Goal: Task Accomplishment & Management: Manage account settings

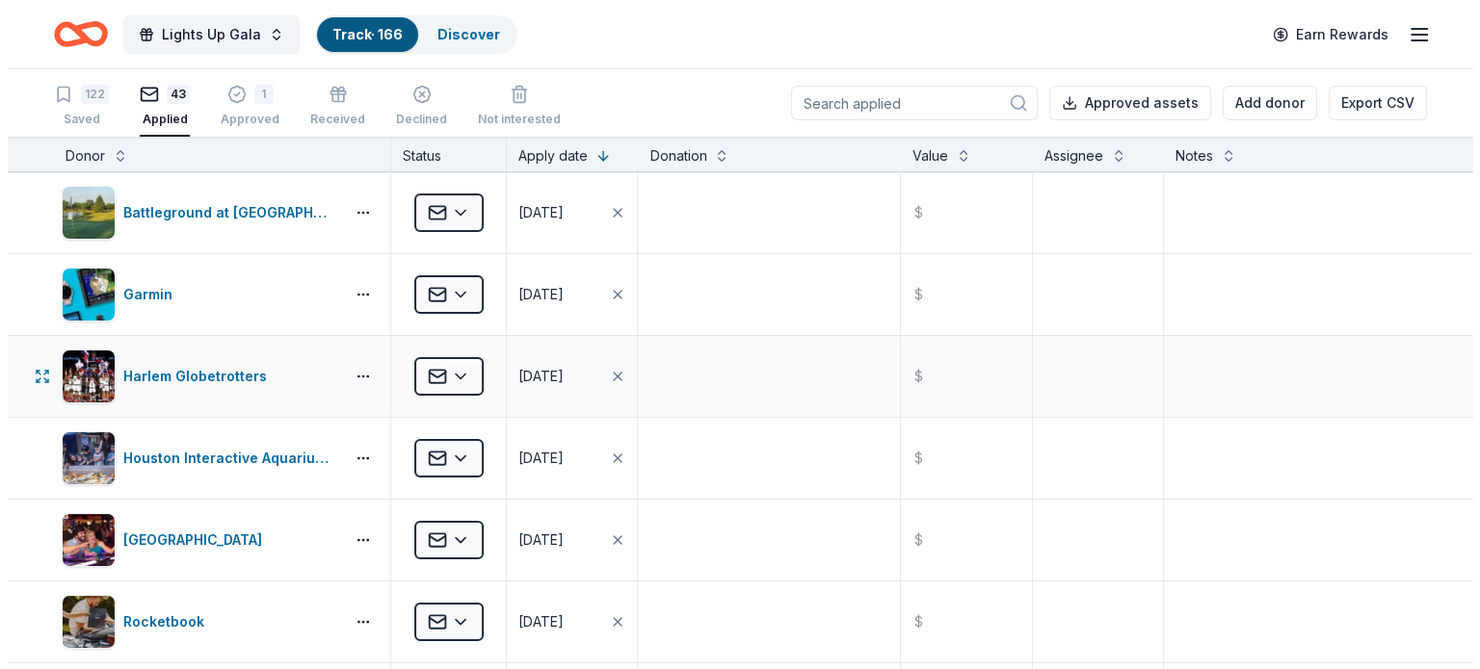
scroll to position [96, 0]
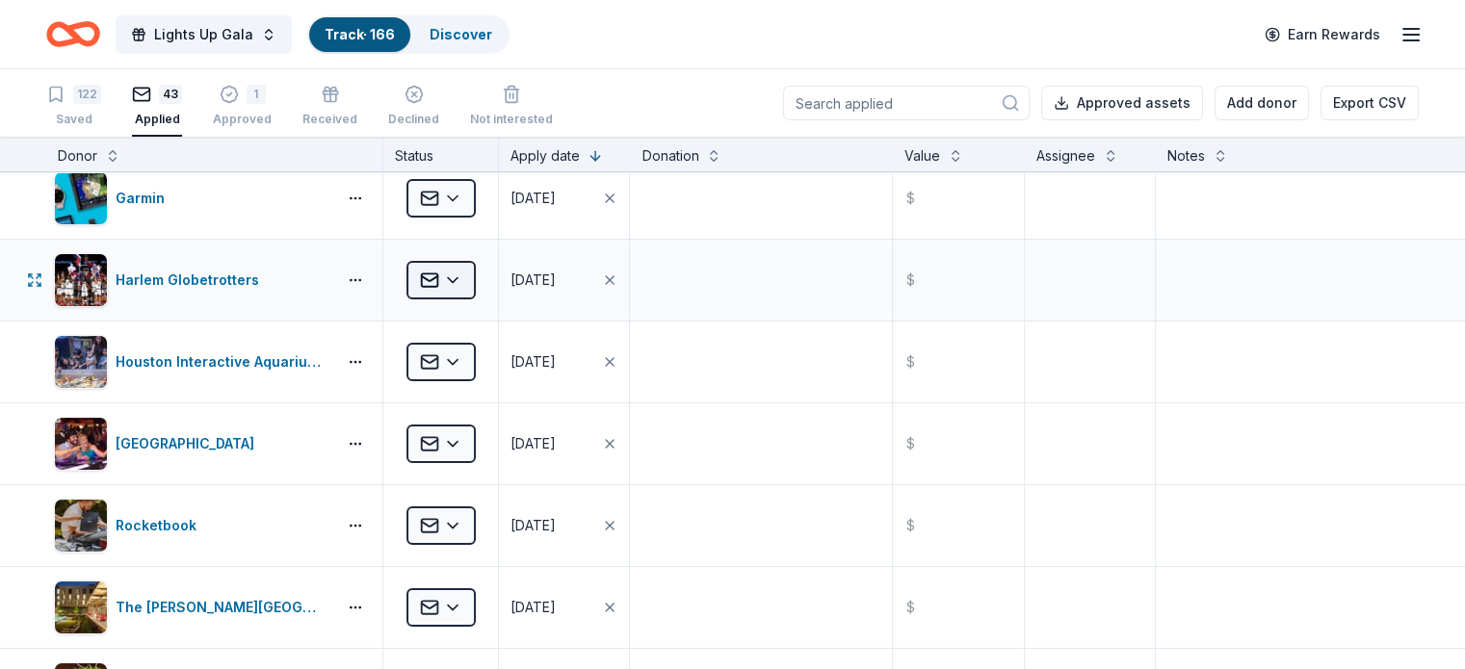
click at [478, 274] on html "Lights Up Gala Track · 166 Discover Earn Rewards 122 Saved 43 Applied 1 Approve…" at bounding box center [732, 334] width 1465 height 669
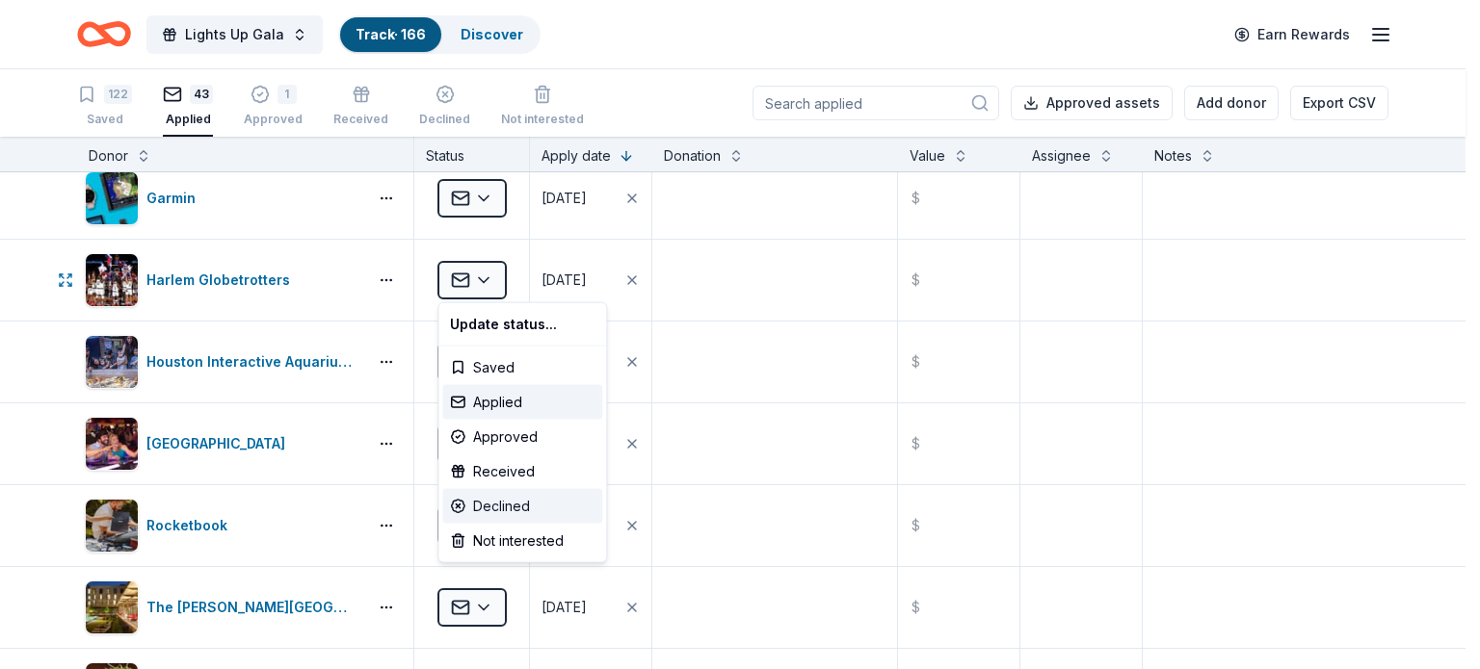
click at [528, 508] on div "Declined" at bounding box center [522, 506] width 160 height 35
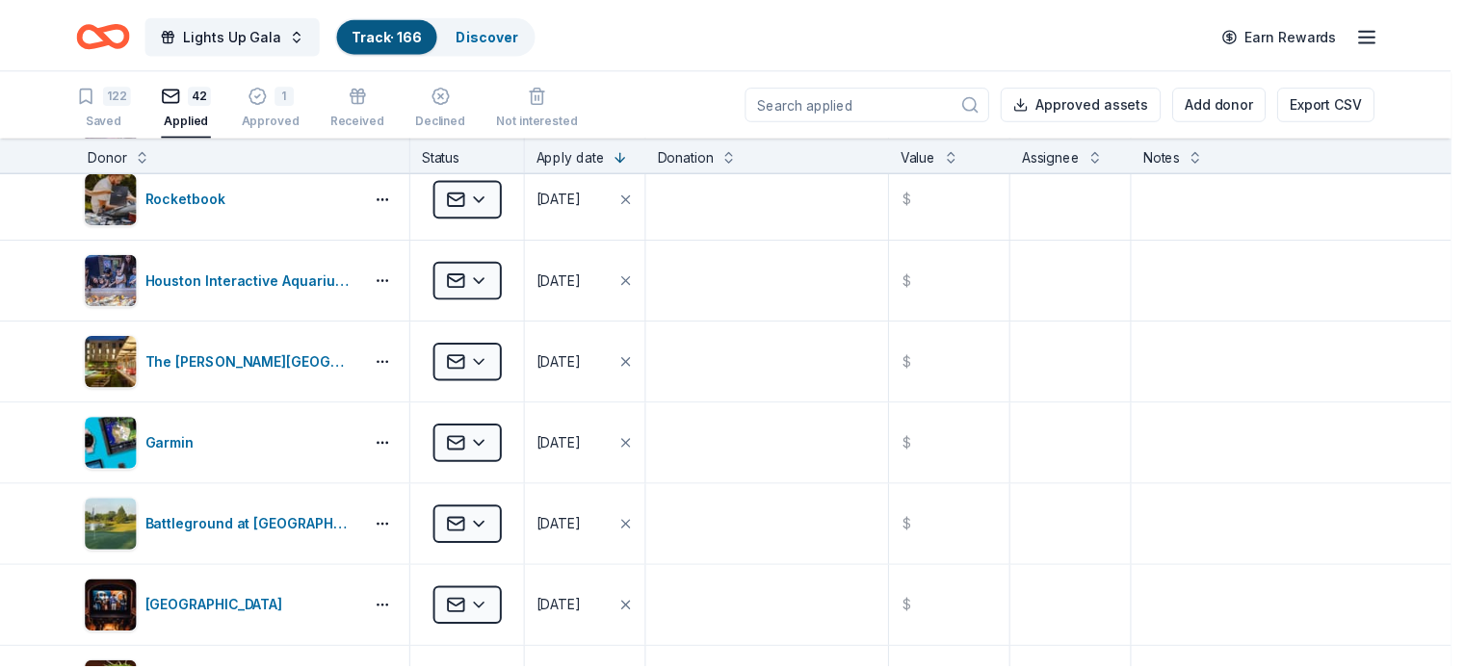
scroll to position [0, 0]
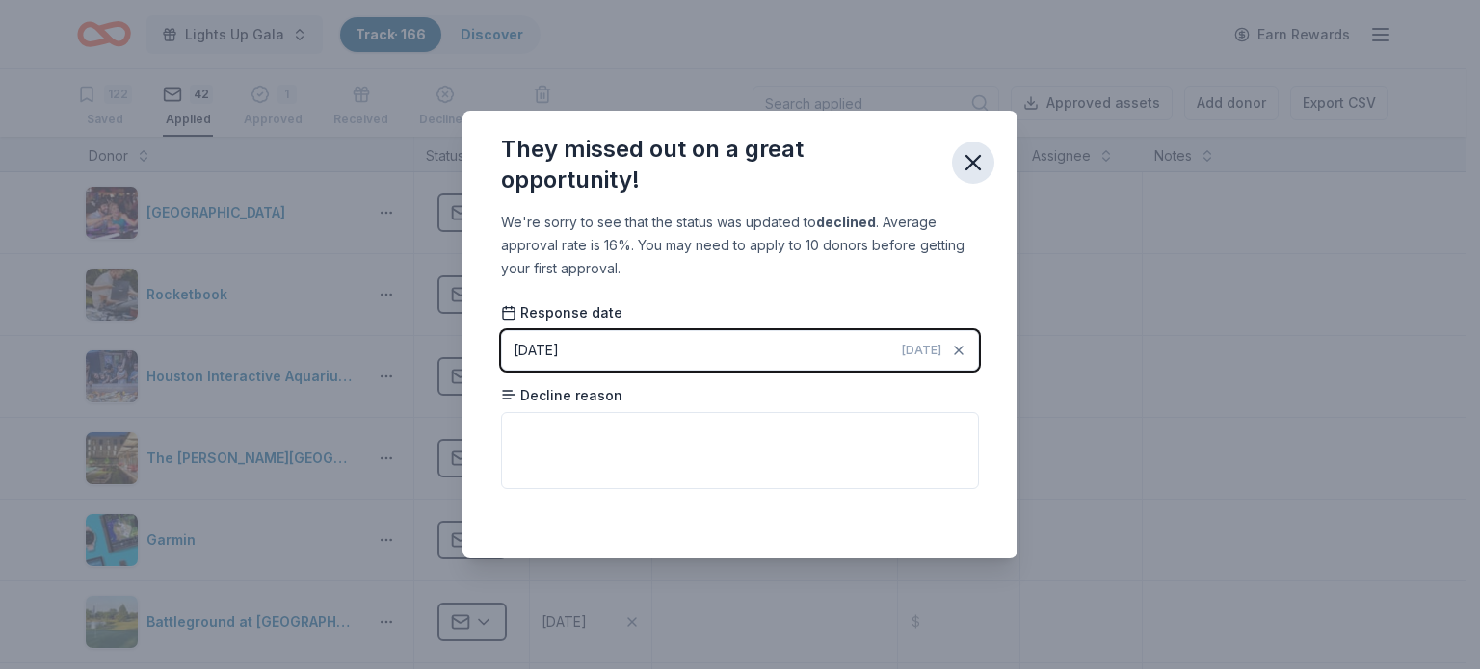
click at [963, 164] on icon "button" at bounding box center [972, 162] width 27 height 27
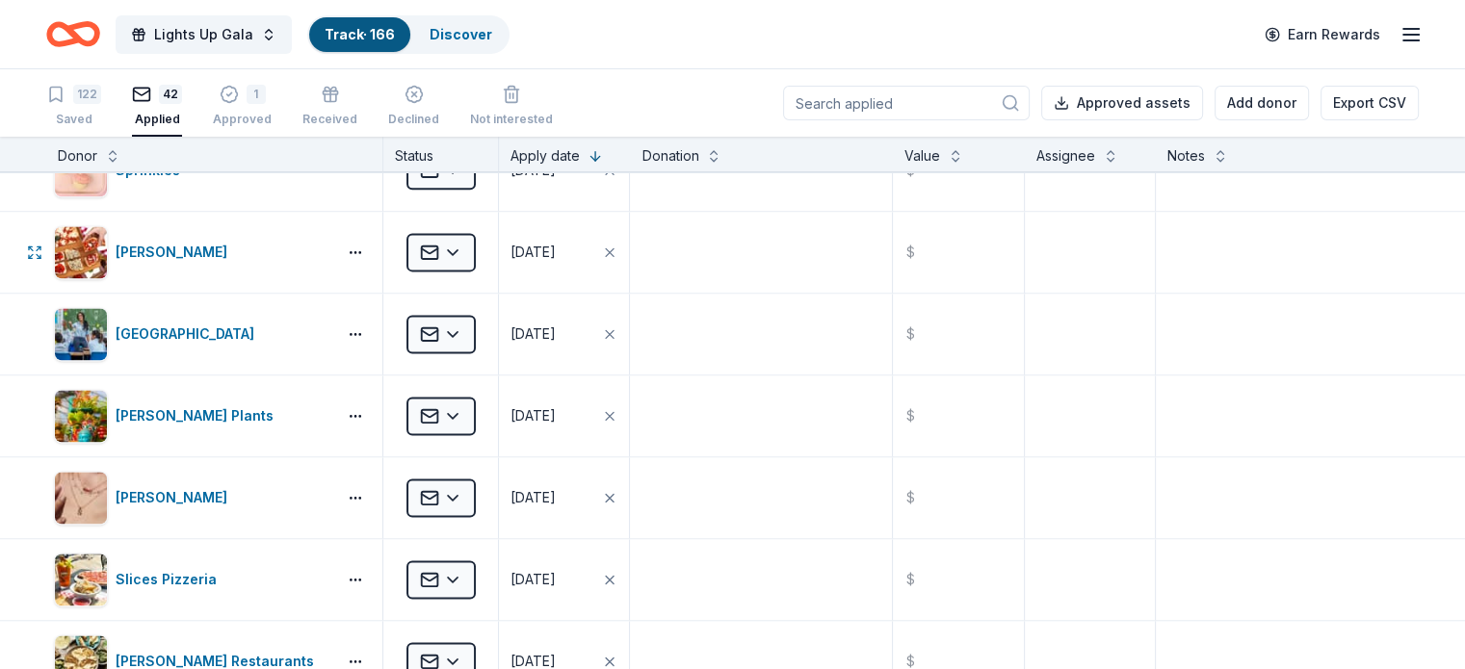
scroll to position [2697, 0]
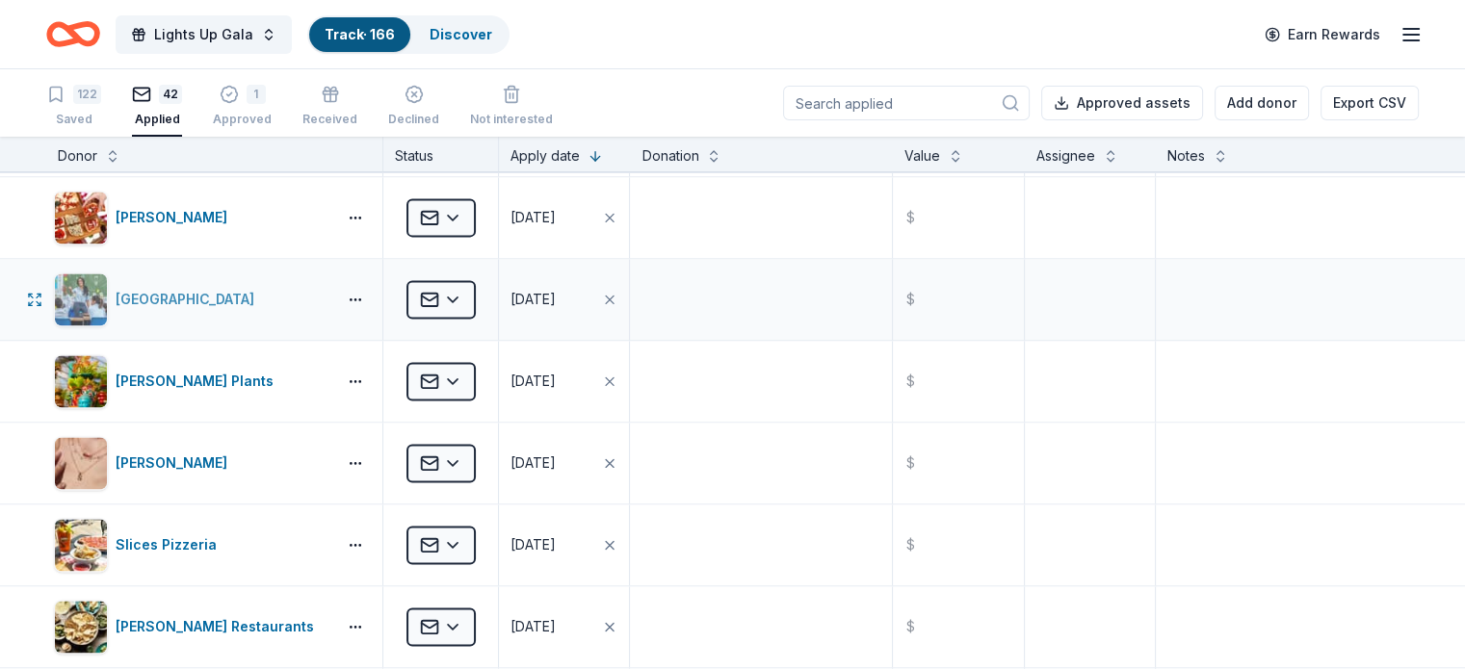
click at [259, 292] on div "[GEOGRAPHIC_DATA]" at bounding box center [189, 299] width 146 height 23
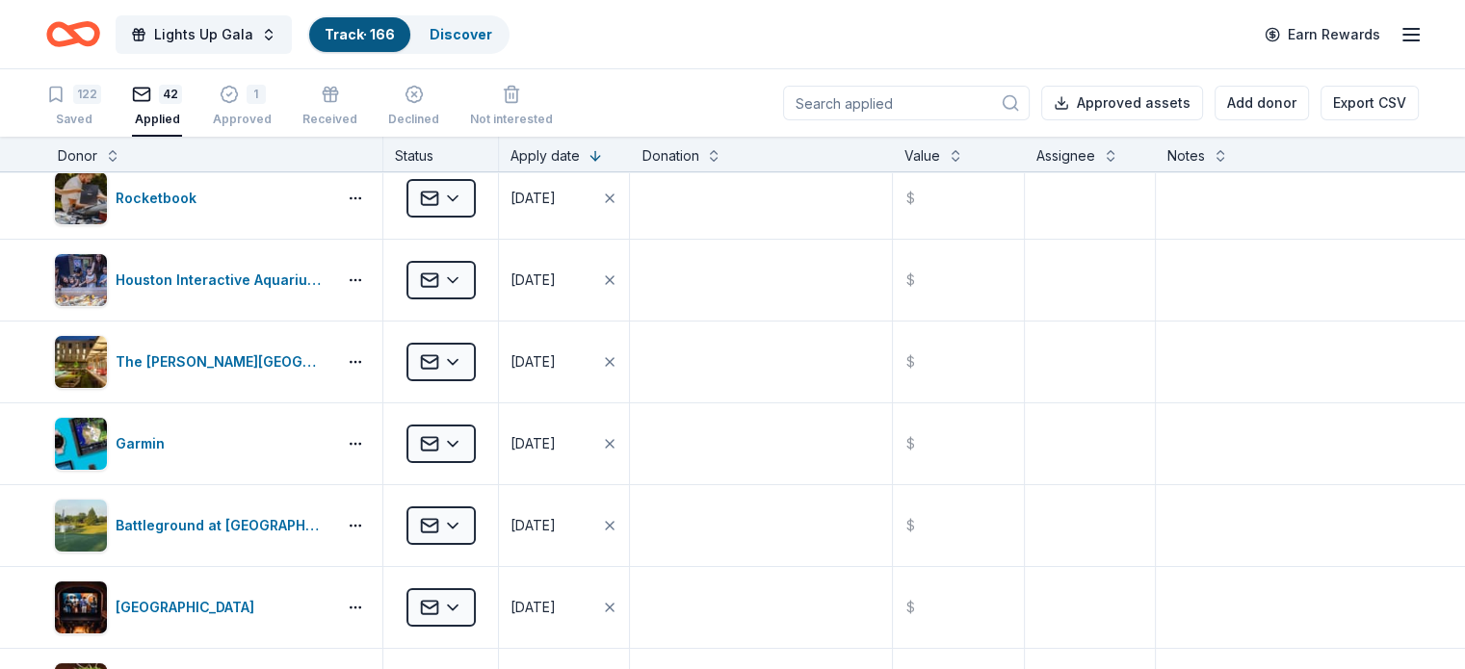
scroll to position [0, 0]
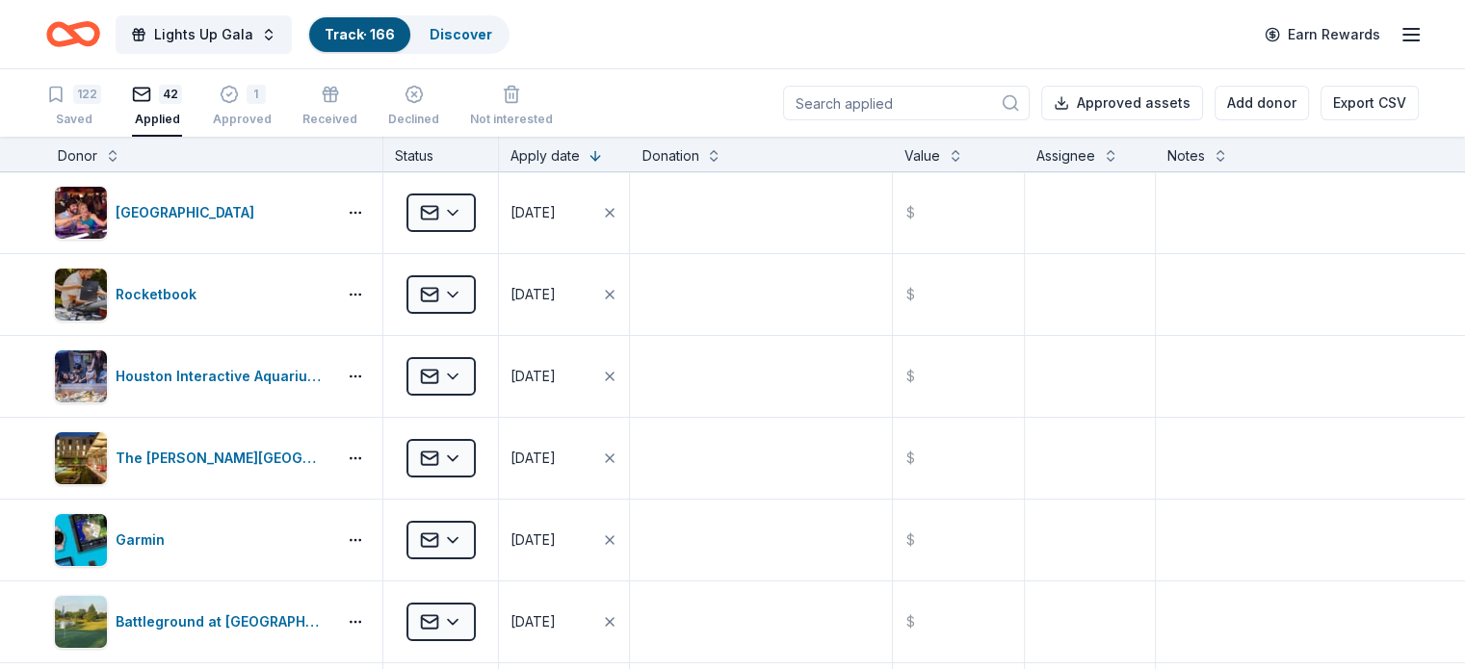
click at [100, 29] on icon "Home" at bounding box center [73, 34] width 54 height 45
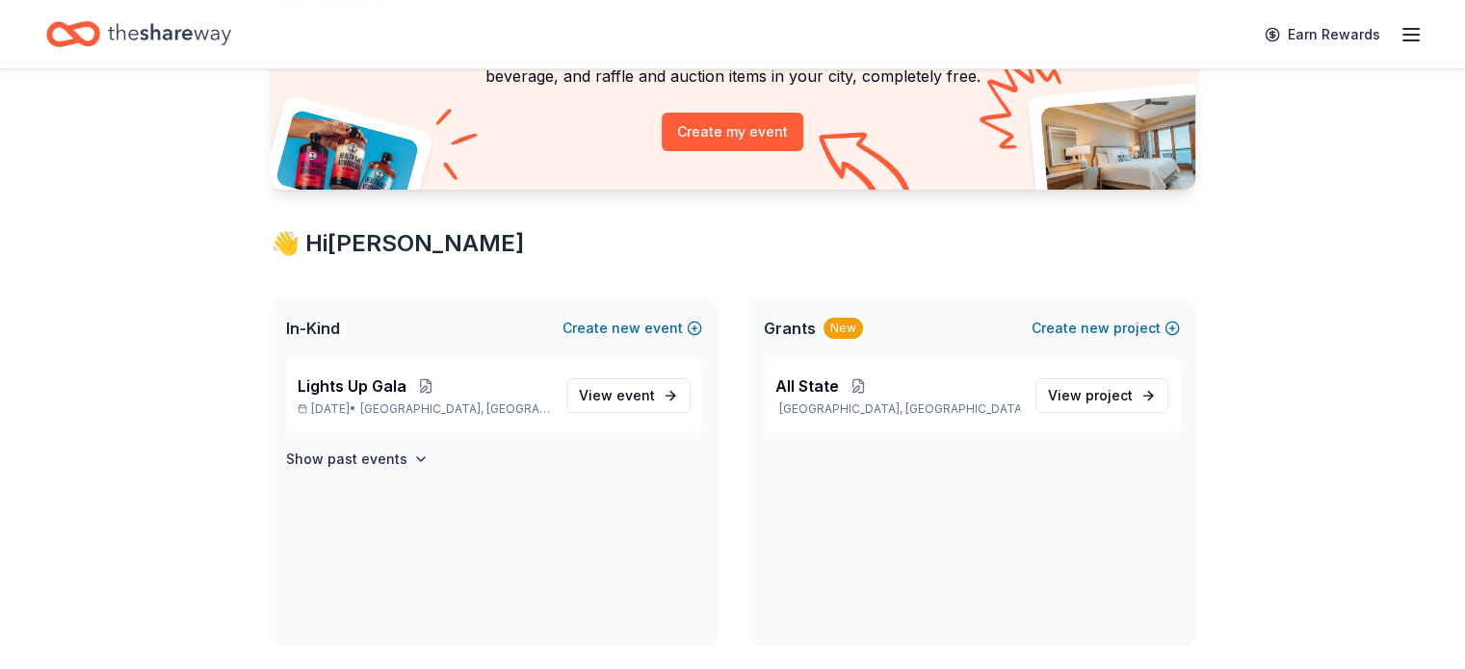
scroll to position [193, 0]
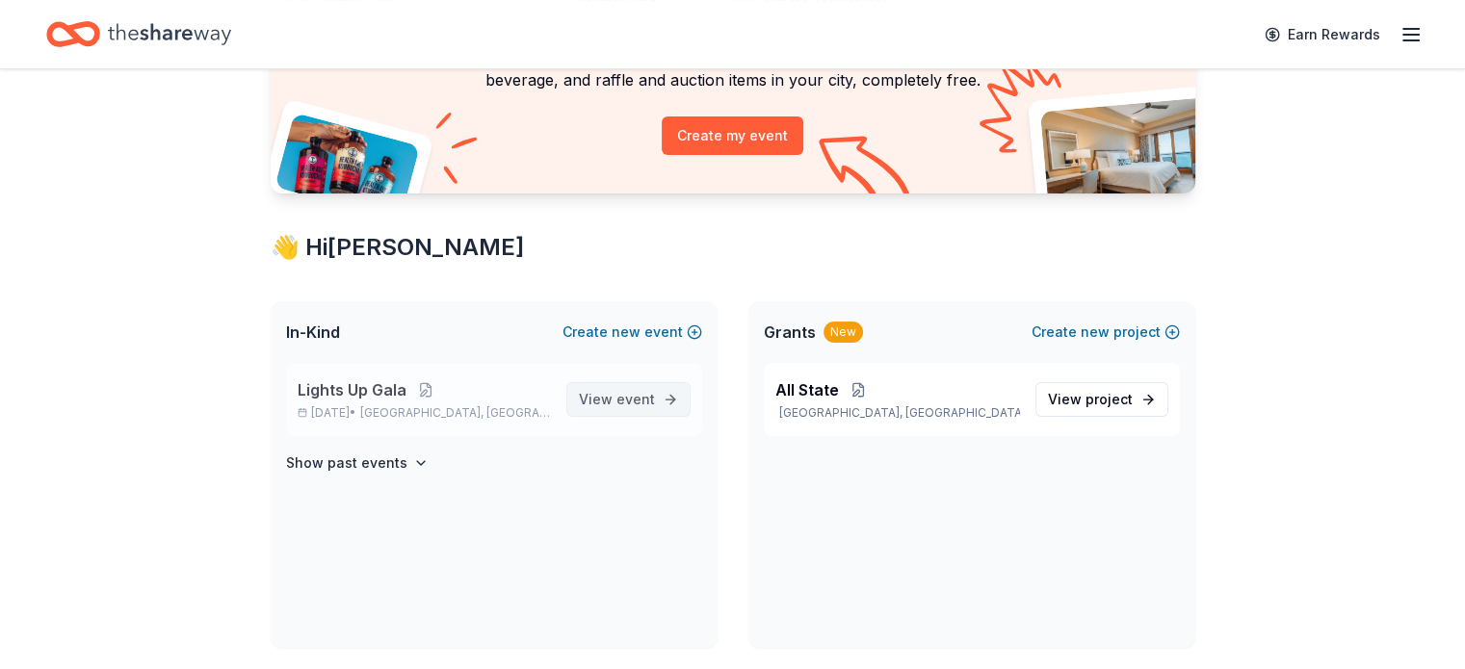
click at [677, 404] on link "View event" at bounding box center [628, 399] width 124 height 35
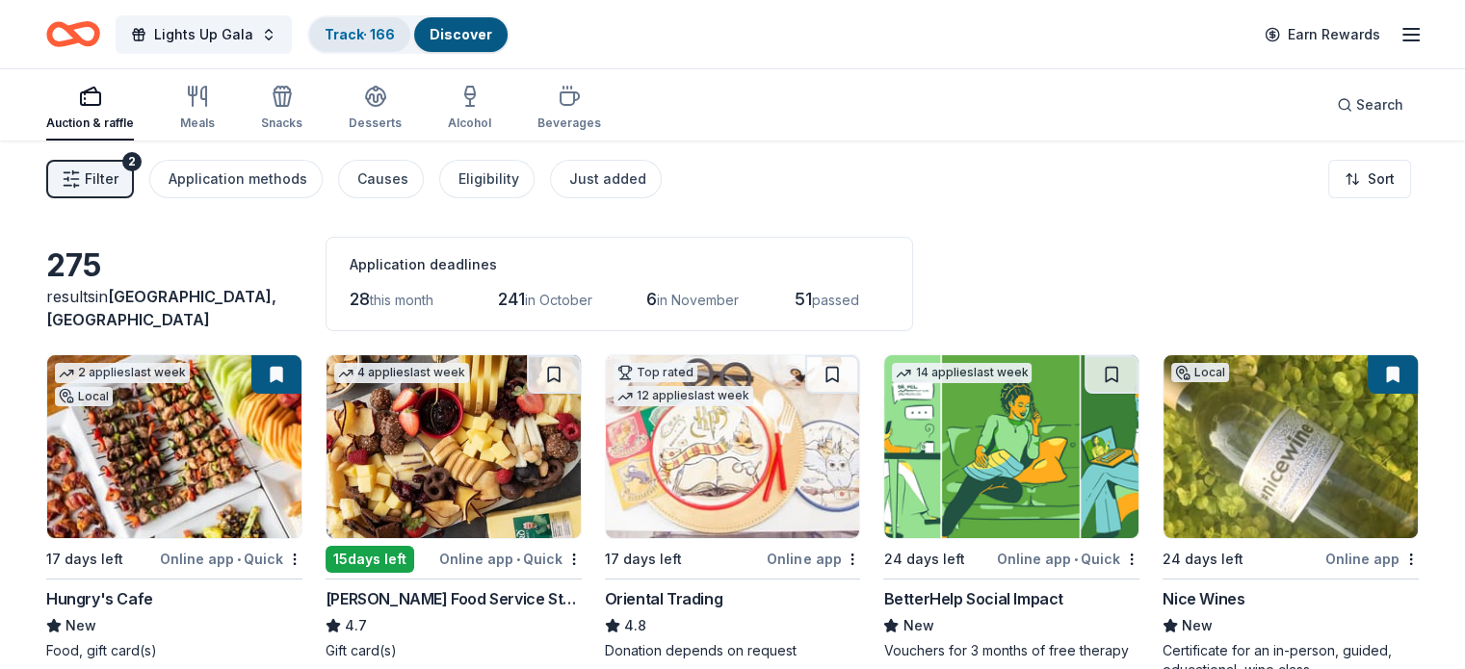
click at [387, 27] on link "Track · 166" at bounding box center [360, 34] width 70 height 16
click at [388, 32] on link "Track · 166" at bounding box center [360, 34] width 70 height 16
click at [360, 30] on link "Track · 166" at bounding box center [360, 34] width 70 height 16
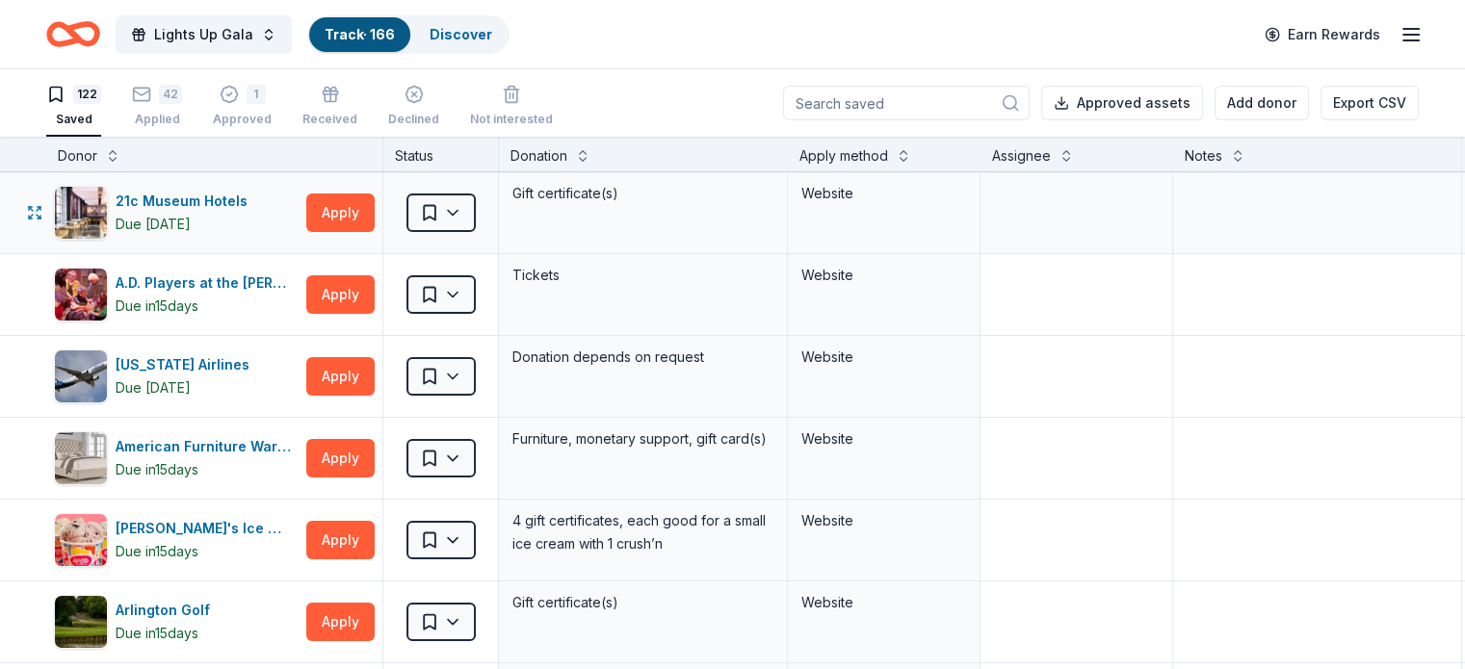
click at [1081, 251] on div "21c Museum Hotels Due [DATE] Apply Saved Gift certificate(s) Website" at bounding box center [754, 213] width 1508 height 82
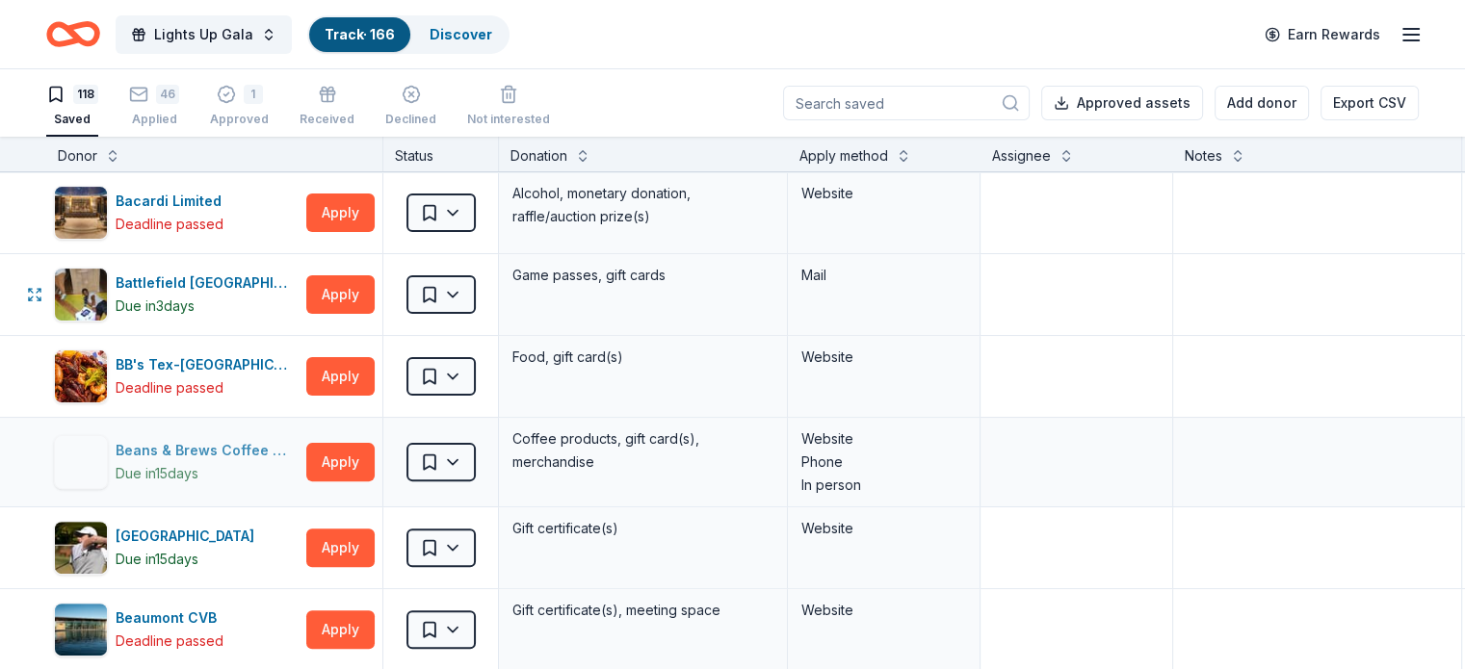
scroll to position [578, 0]
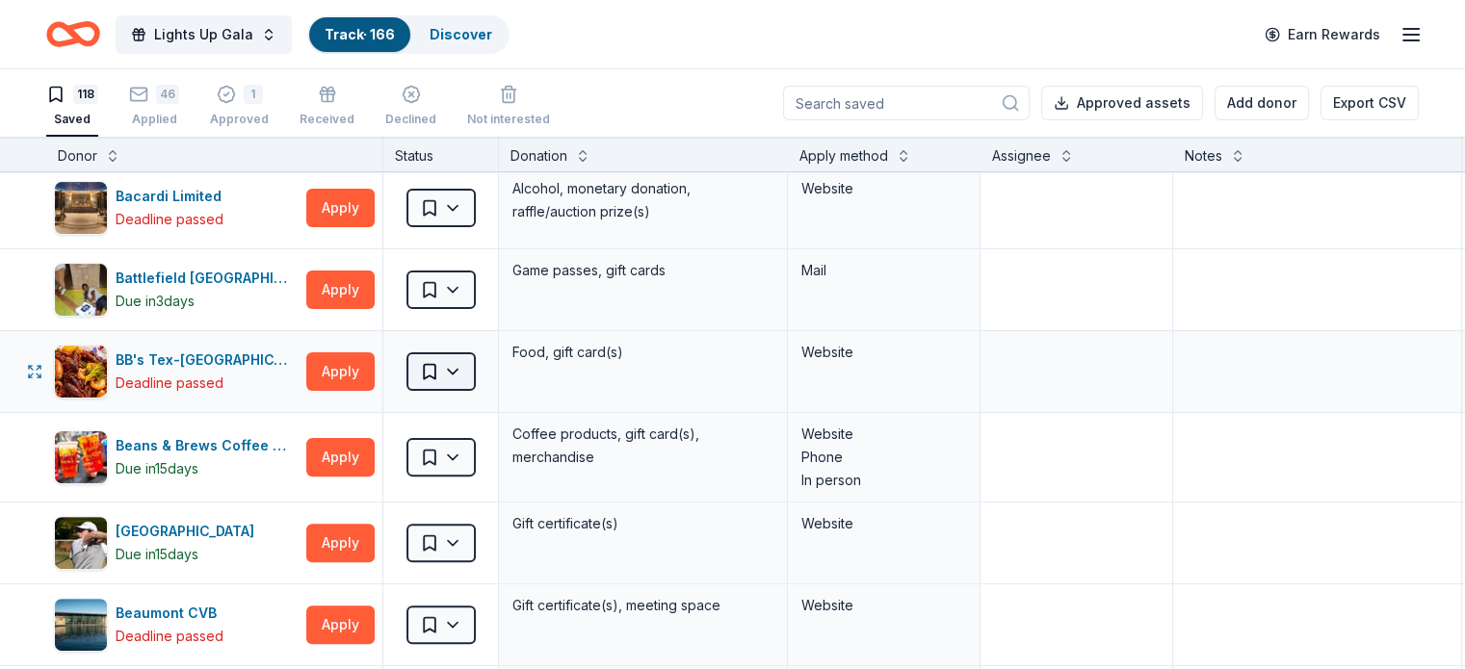
click at [474, 368] on html "Lights Up Gala Track · 166 Discover Earn Rewards 118 Saved 46 Applied 1 Approve…" at bounding box center [732, 334] width 1465 height 669
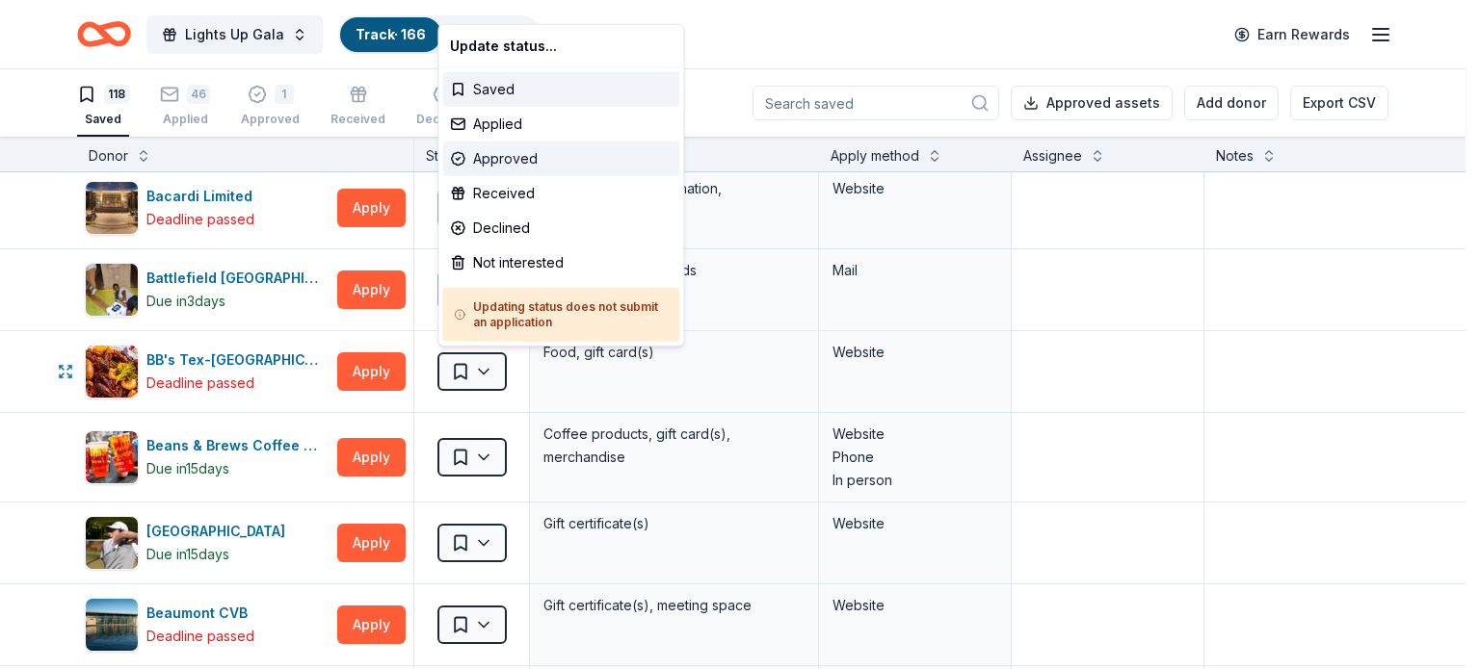
click at [570, 161] on div "Approved" at bounding box center [560, 159] width 237 height 35
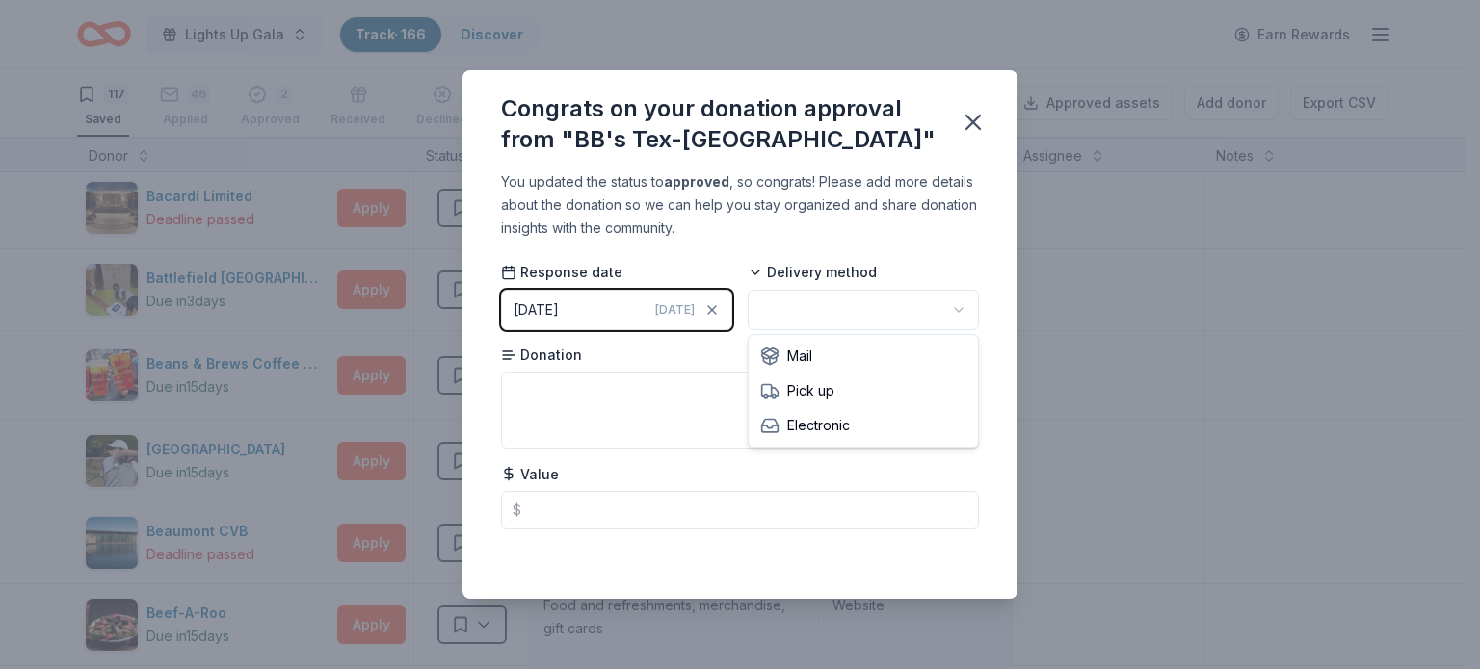
click at [805, 313] on html "Lights Up Gala Track · 166 Discover Earn Rewards 117 Saved 46 Applied 2 Approve…" at bounding box center [740, 334] width 1480 height 669
click at [706, 307] on icon "button" at bounding box center [711, 309] width 15 height 15
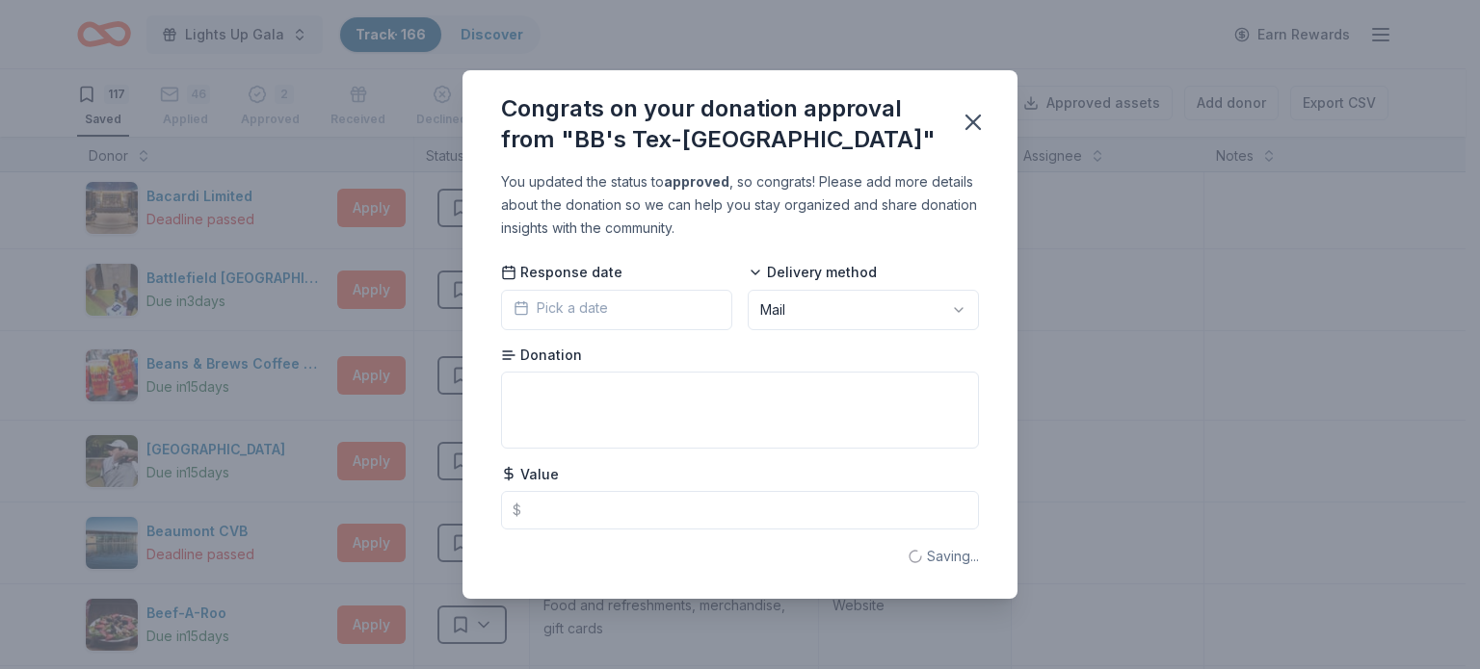
click at [641, 303] on button "Pick a date" at bounding box center [616, 310] width 231 height 40
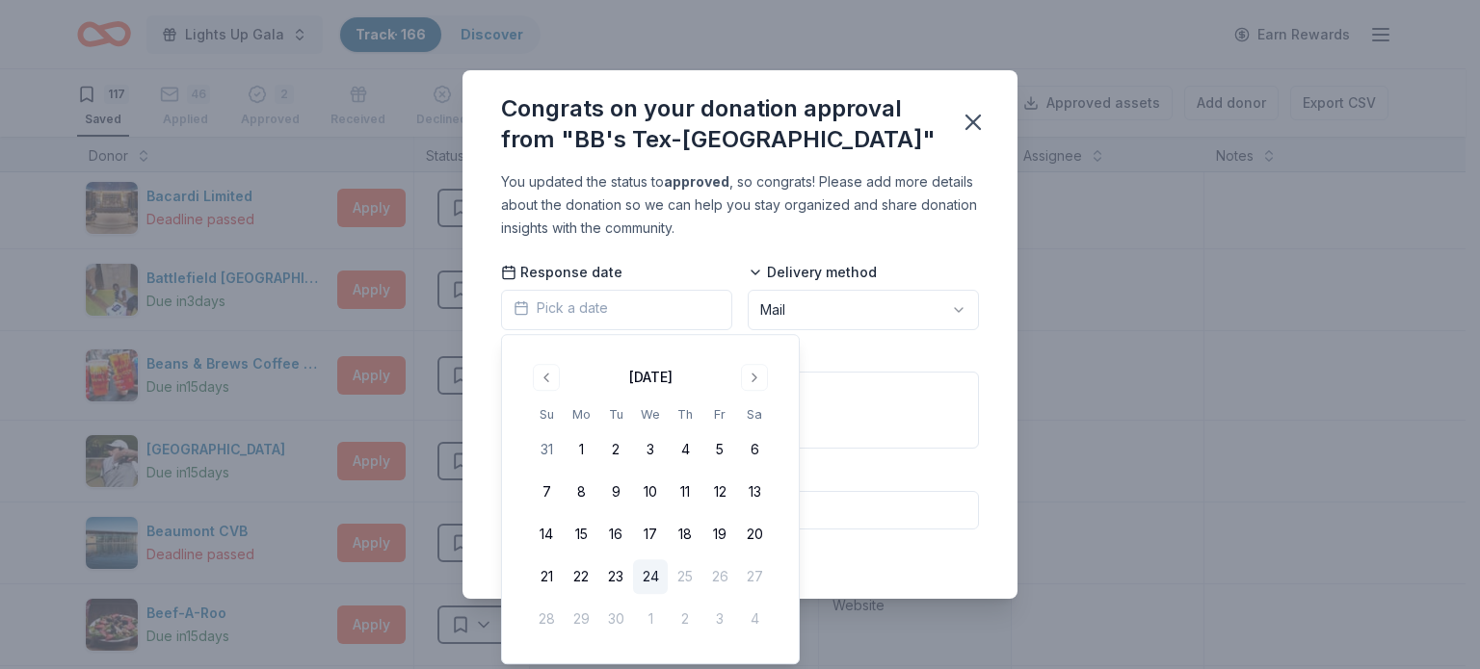
click at [728, 242] on div "You updated the status to approved , so congrats! Please add more details about…" at bounding box center [739, 384] width 555 height 429
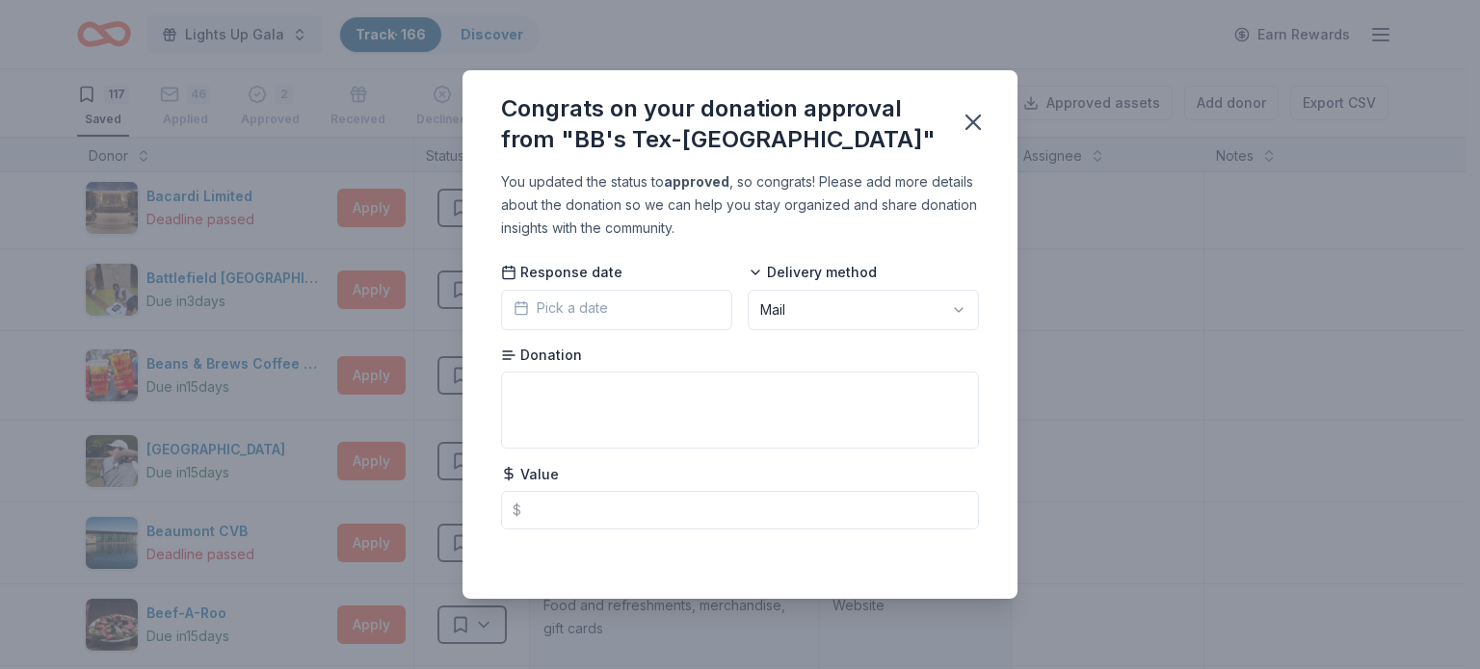
click at [634, 304] on button "Pick a date" at bounding box center [616, 310] width 231 height 40
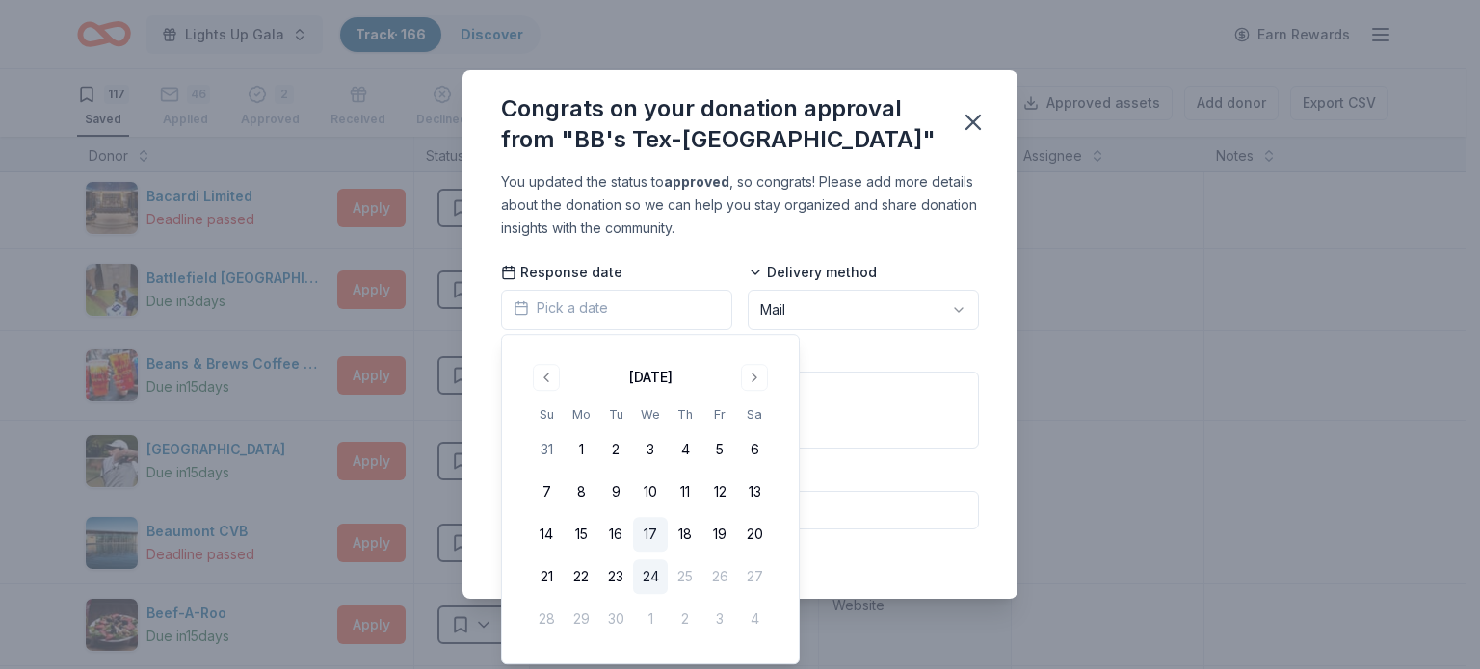
click at [649, 528] on button "17" at bounding box center [650, 534] width 35 height 35
click at [917, 443] on textarea at bounding box center [740, 410] width 478 height 77
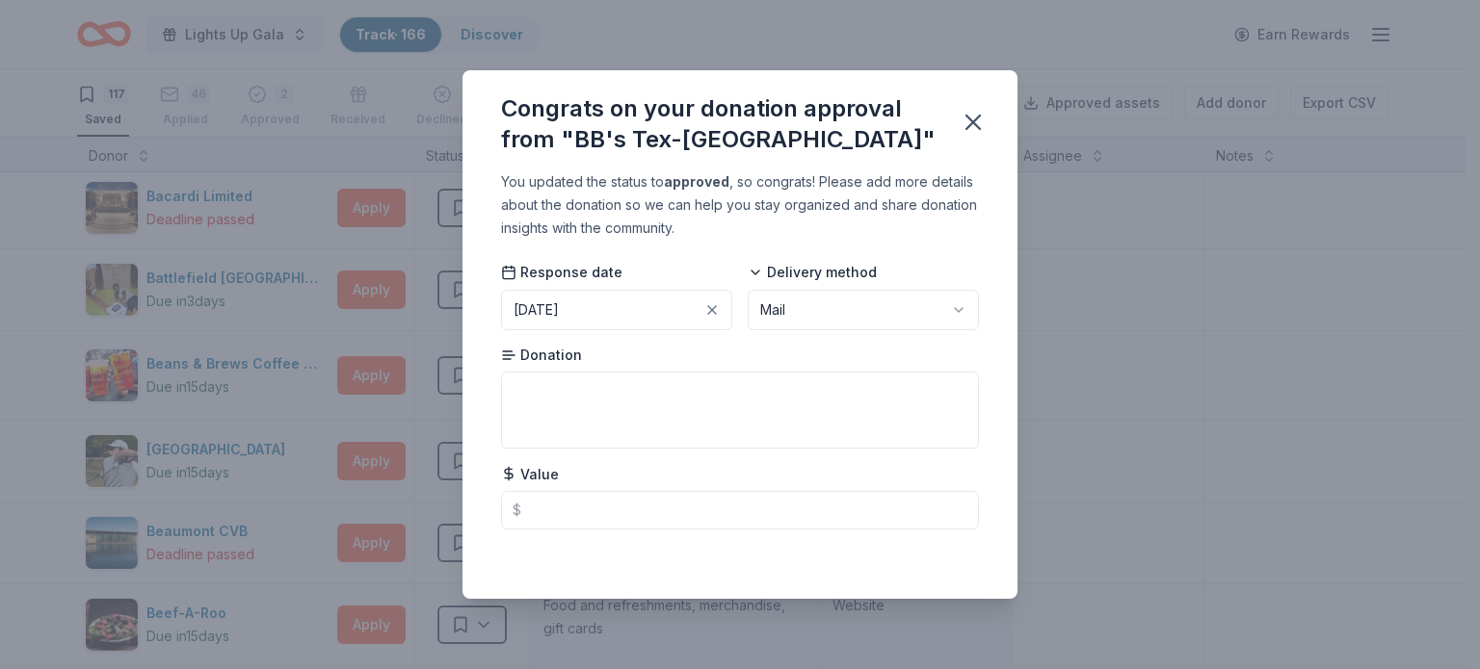
click at [717, 539] on div "You updated the status to approved , so congrats! Please add more details about…" at bounding box center [739, 384] width 555 height 429
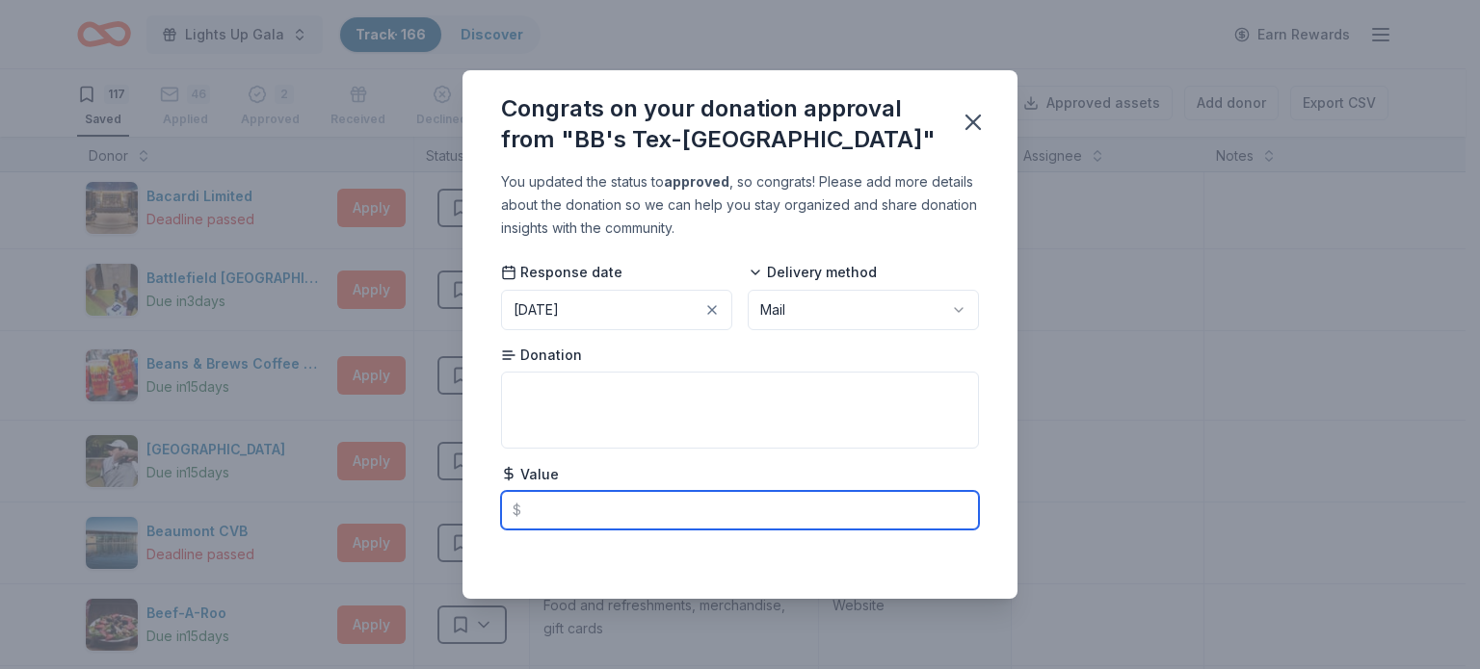
click at [713, 507] on input "text" at bounding box center [740, 510] width 478 height 39
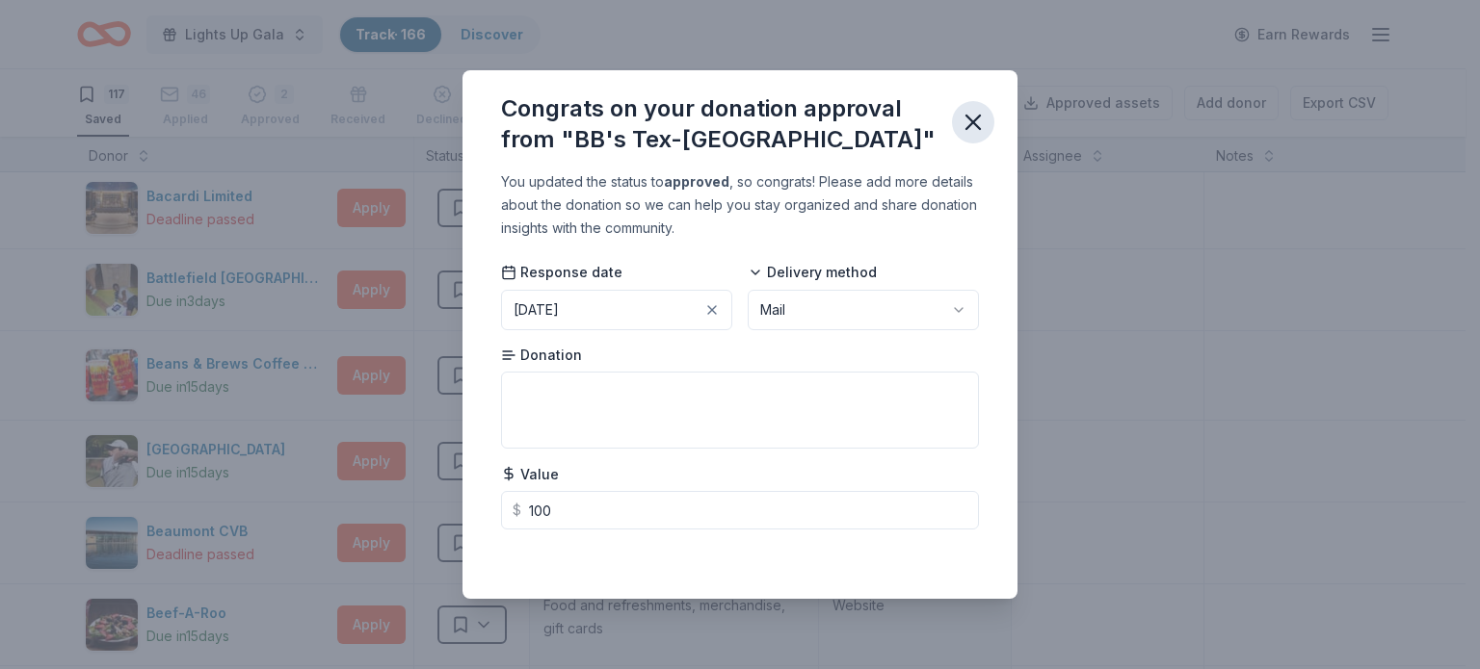
type input "100.00"
click at [983, 125] on icon "button" at bounding box center [972, 122] width 27 height 27
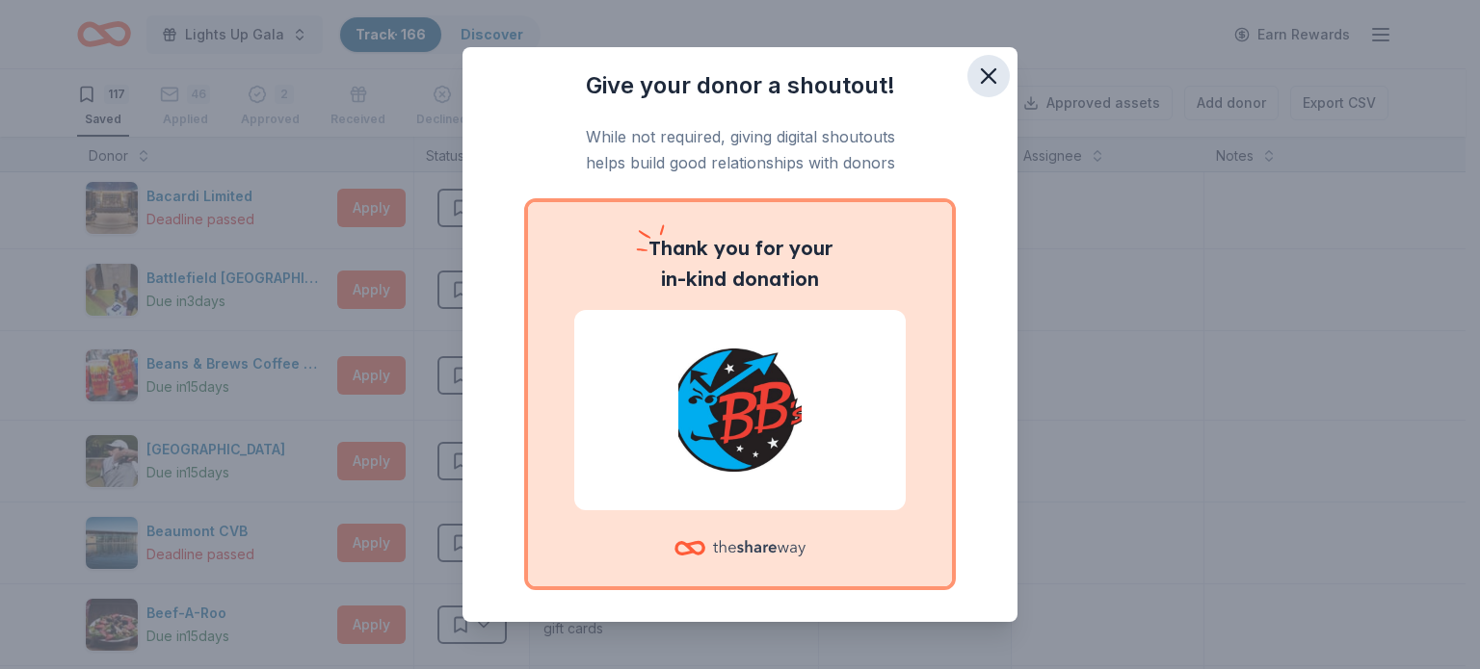
click at [982, 78] on icon "button" at bounding box center [988, 75] width 13 height 13
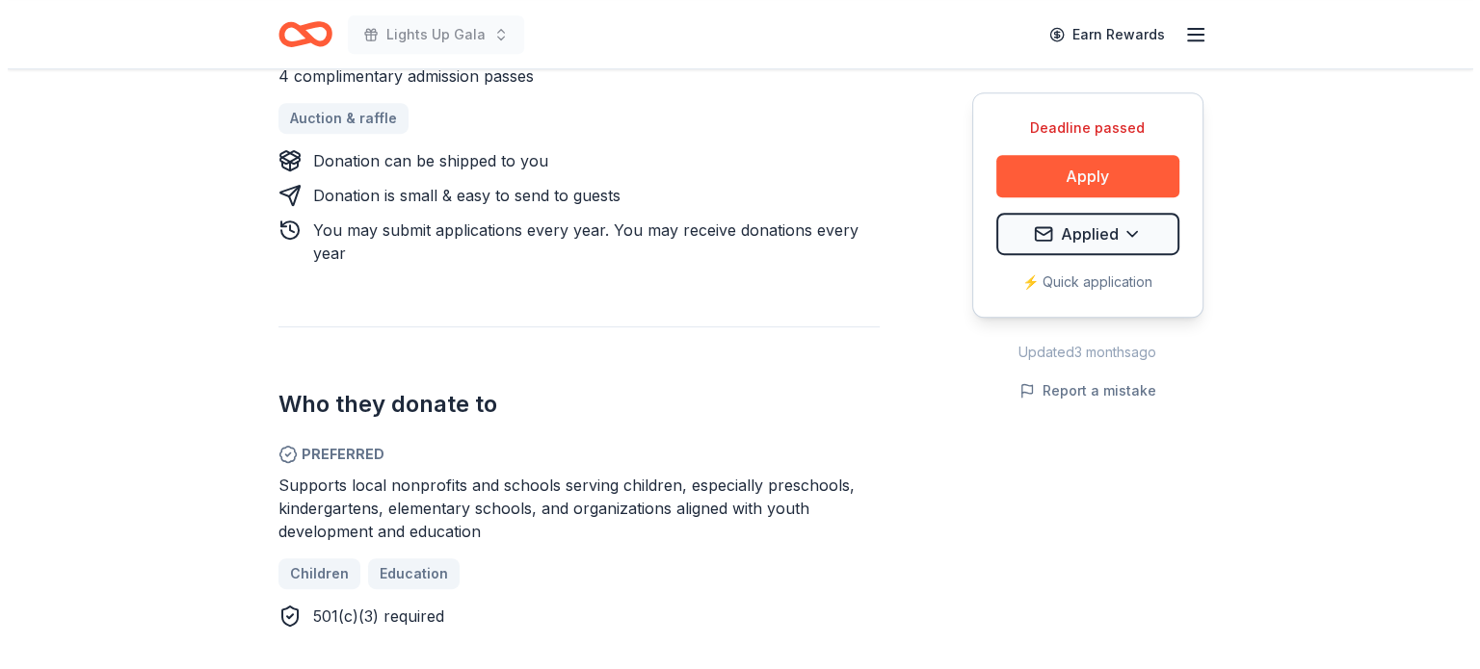
scroll to position [867, 0]
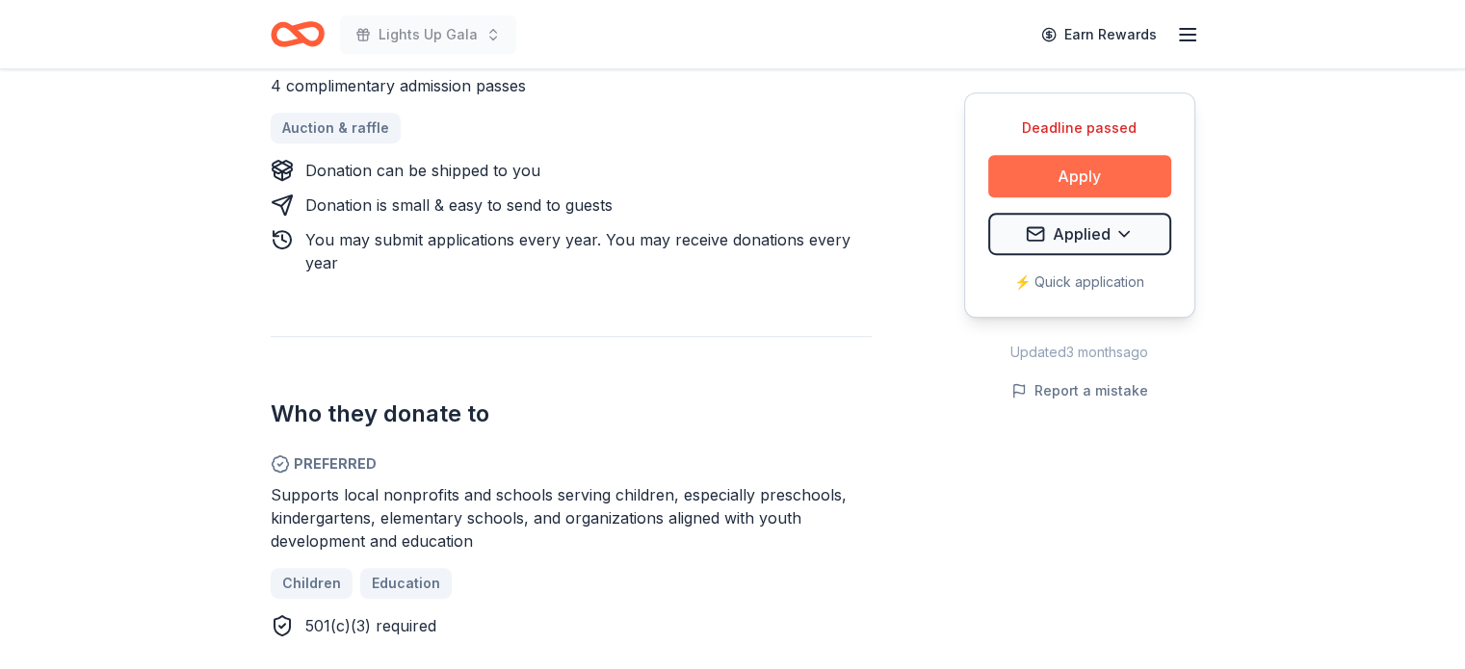
click at [1115, 179] on button "Apply" at bounding box center [1079, 176] width 183 height 42
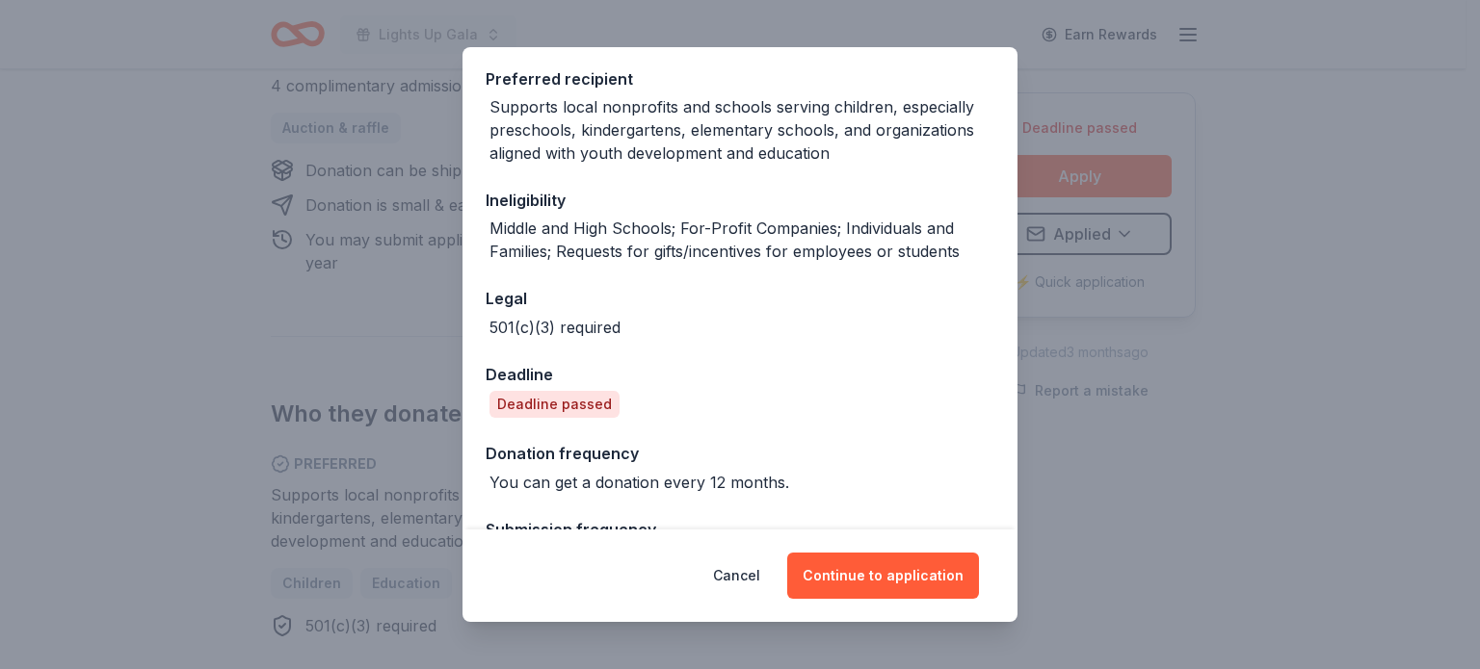
scroll to position [351, 0]
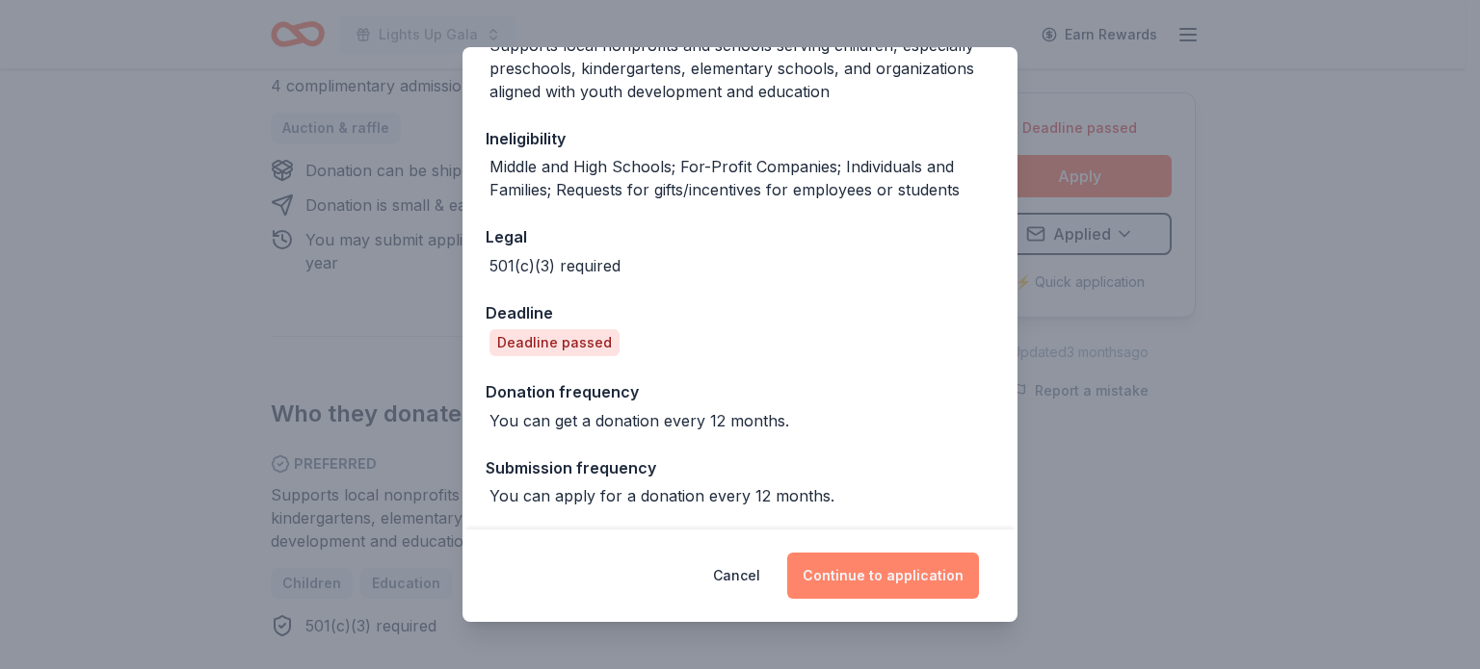
click at [938, 588] on button "Continue to application" at bounding box center [883, 576] width 192 height 46
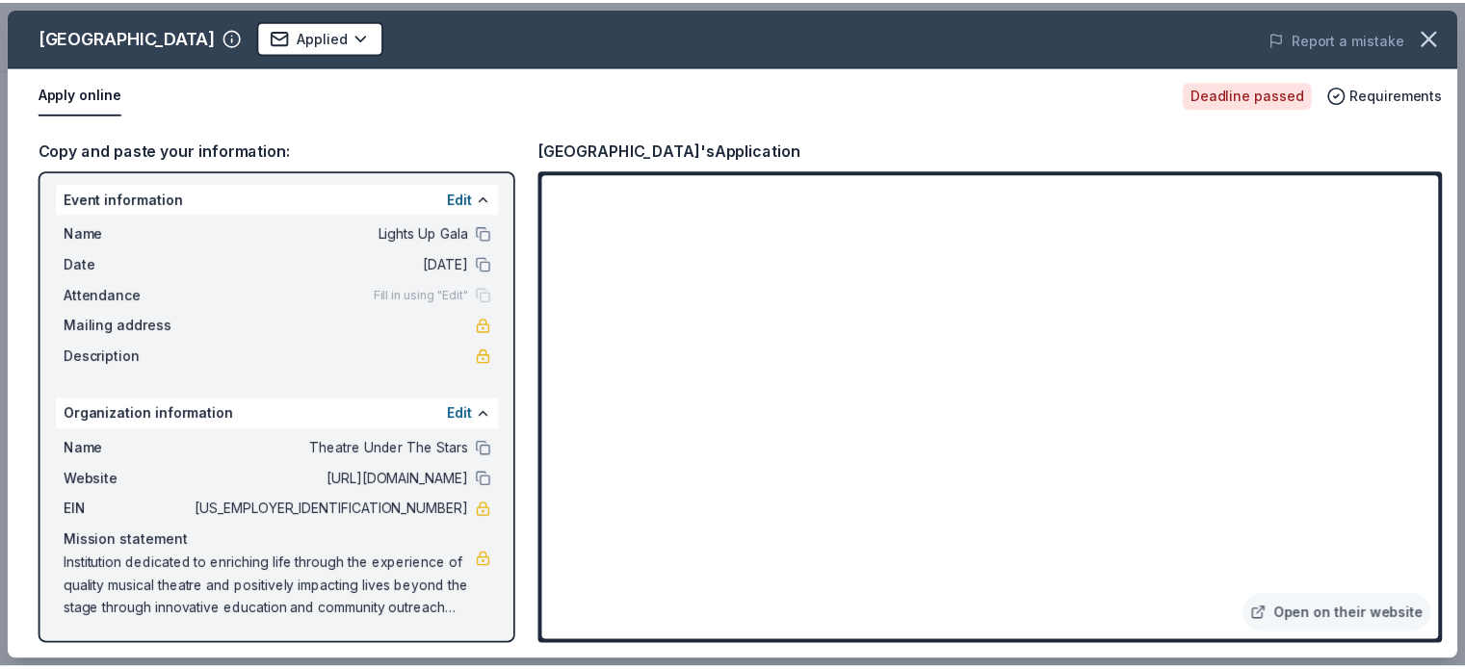
scroll to position [0, 0]
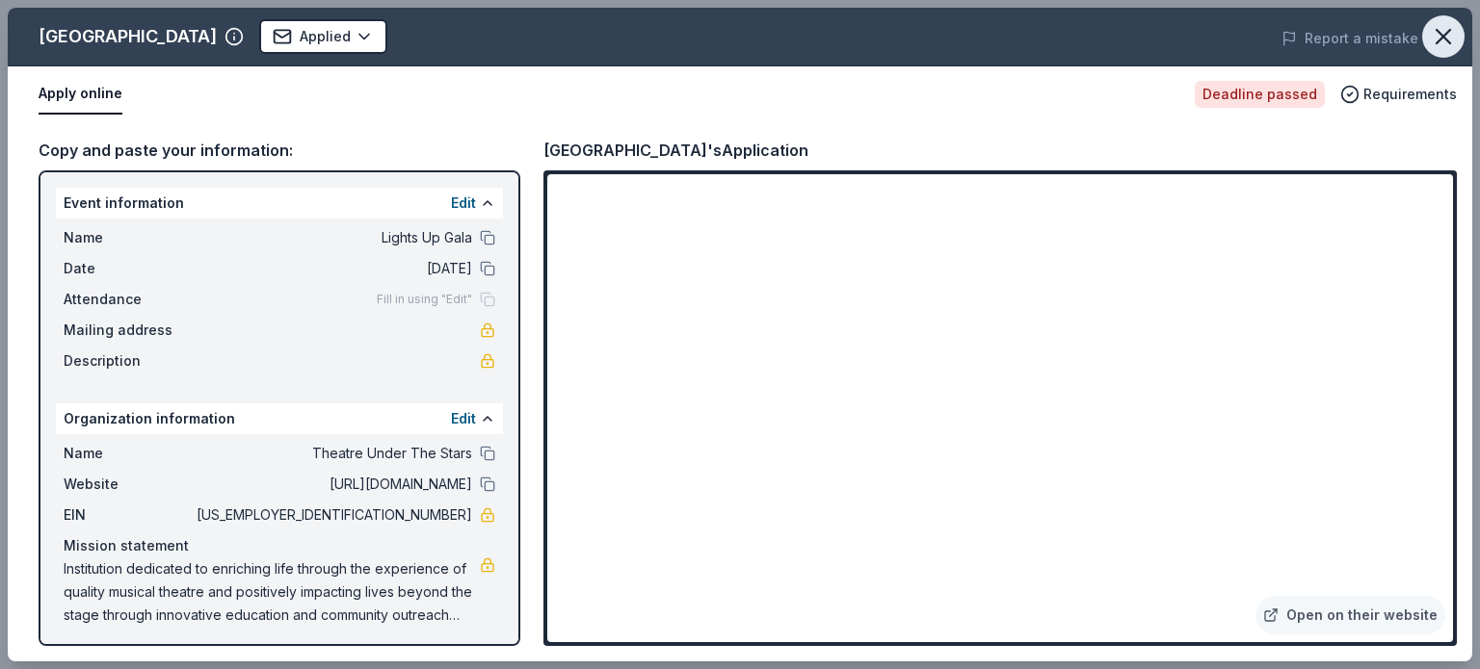
click at [1437, 49] on icon "button" at bounding box center [1442, 36] width 27 height 27
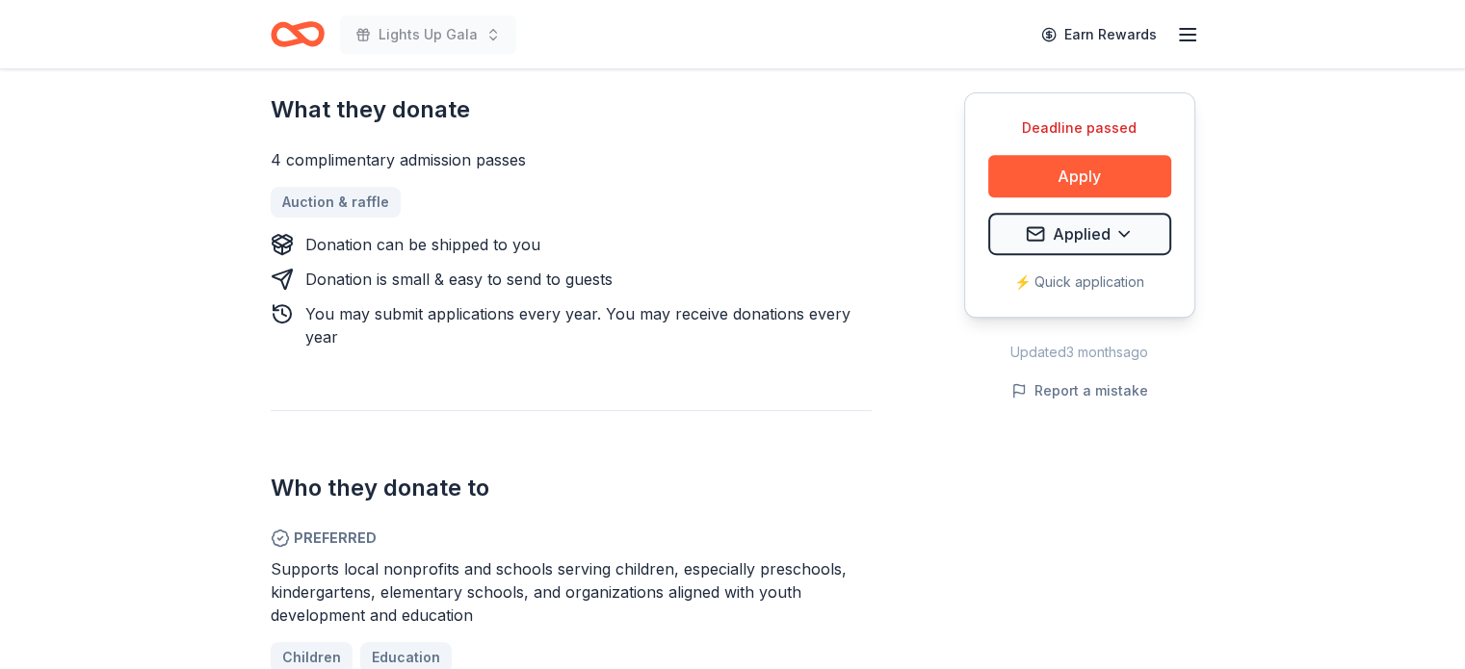
scroll to position [1156, 0]
